Goal: Find specific fact: Find contact information

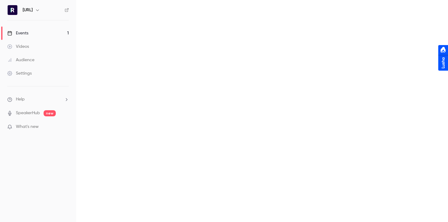
click at [212, 46] on main at bounding box center [262, 111] width 372 height 222
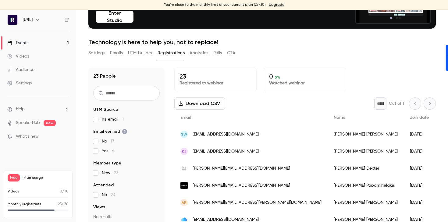
scroll to position [69, 0]
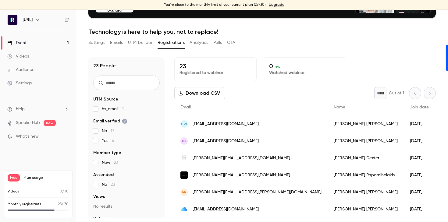
click at [328, 142] on div "[PERSON_NAME]" at bounding box center [366, 141] width 76 height 17
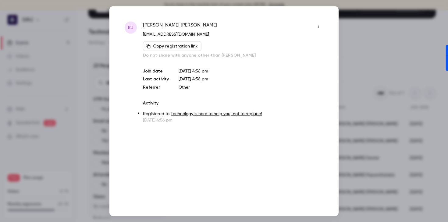
click at [167, 23] on span "[PERSON_NAME]" at bounding box center [180, 26] width 74 height 10
copy div "[PERSON_NAME]"
click at [348, 52] on div at bounding box center [224, 111] width 448 height 222
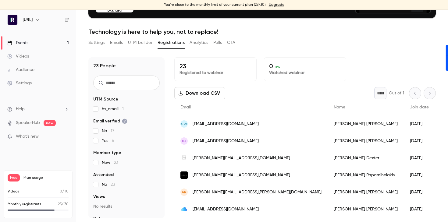
click at [328, 122] on div "[PERSON_NAME]" at bounding box center [366, 123] width 76 height 17
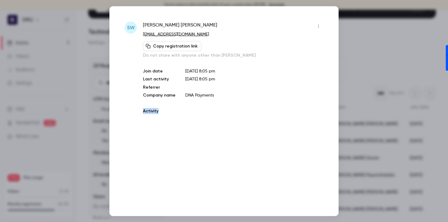
click at [300, 122] on div "SW [PERSON_NAME] [EMAIL_ADDRESS][DOMAIN_NAME] Copy registration link Do not sha…" at bounding box center [223, 111] width 229 height 210
click at [158, 25] on span "[PERSON_NAME]" at bounding box center [180, 26] width 74 height 10
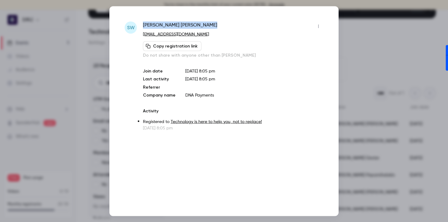
click at [158, 25] on span "[PERSON_NAME]" at bounding box center [180, 26] width 74 height 10
copy div "[PERSON_NAME]"
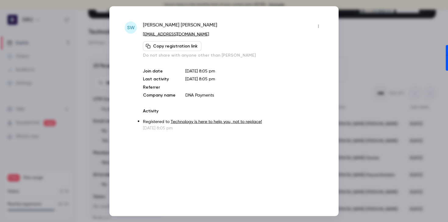
click at [380, 50] on div at bounding box center [224, 111] width 448 height 222
